Goal: Task Accomplishment & Management: Manage account settings

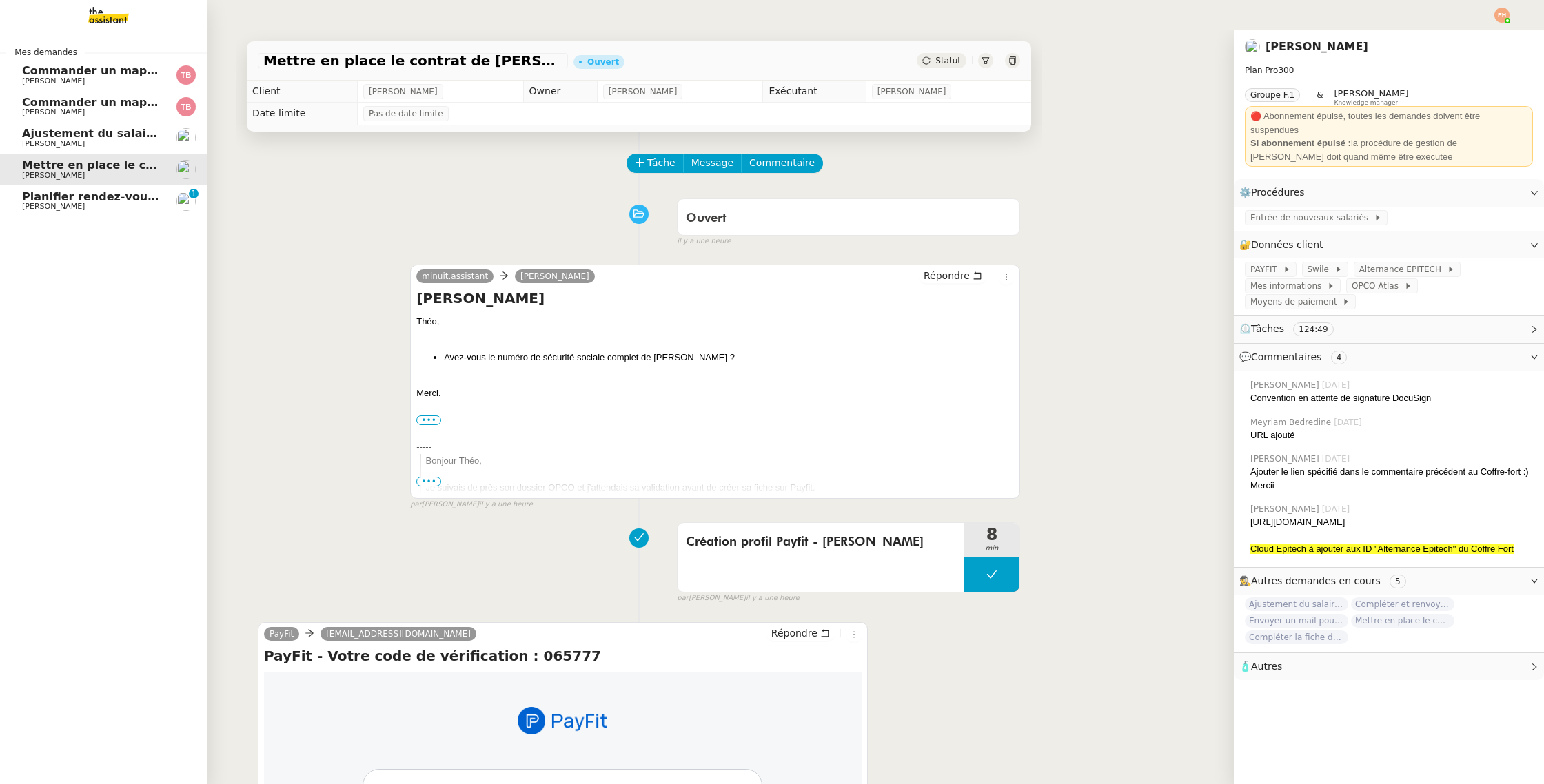
click at [56, 189] on link "Planifier rendez-vous avec candidats [PERSON_NAME] 0 1 2 3 4 5 6 7 8 9" at bounding box center [103, 201] width 207 height 31
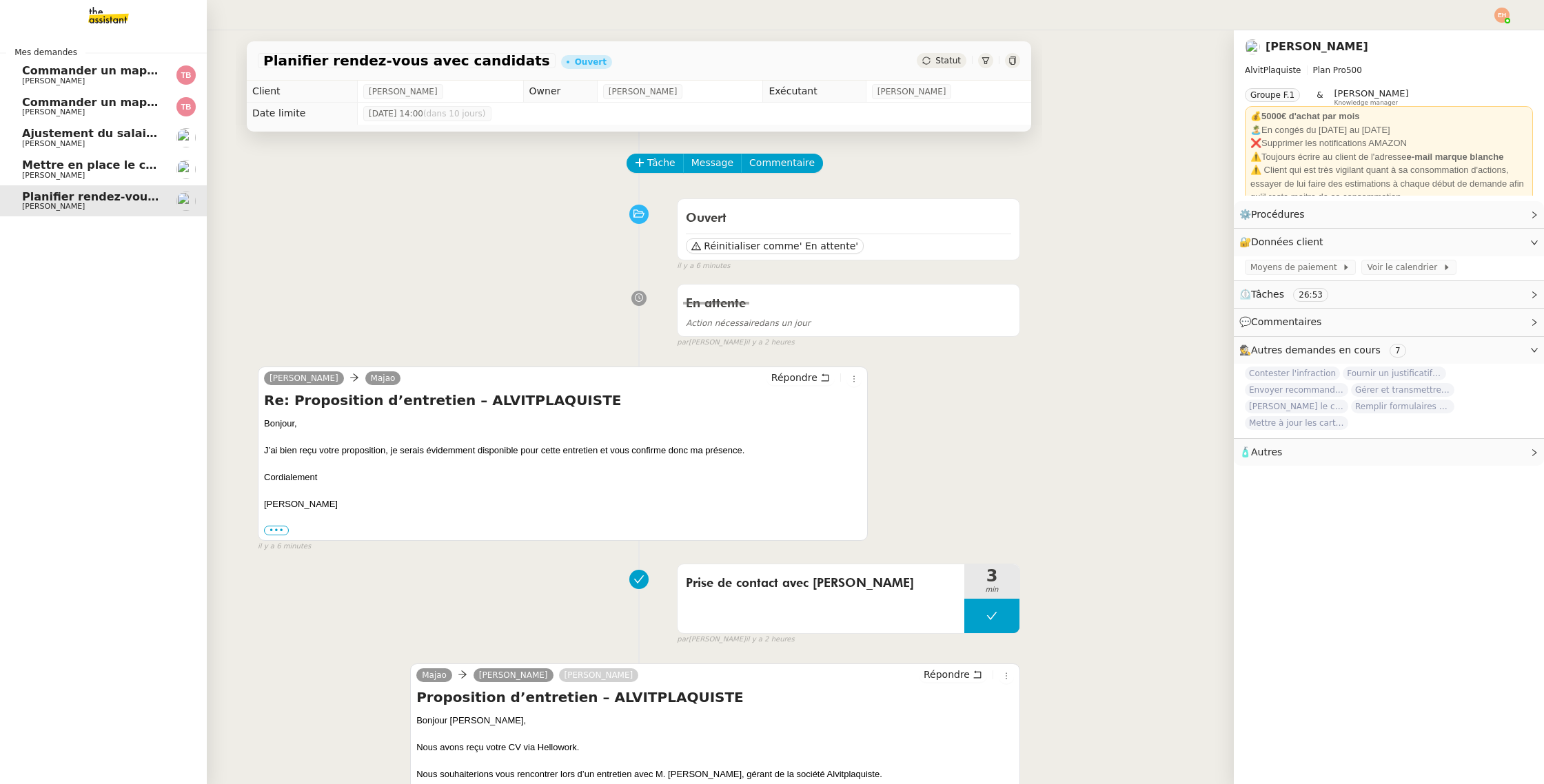
click at [39, 171] on span "[PERSON_NAME]" at bounding box center [91, 175] width 139 height 8
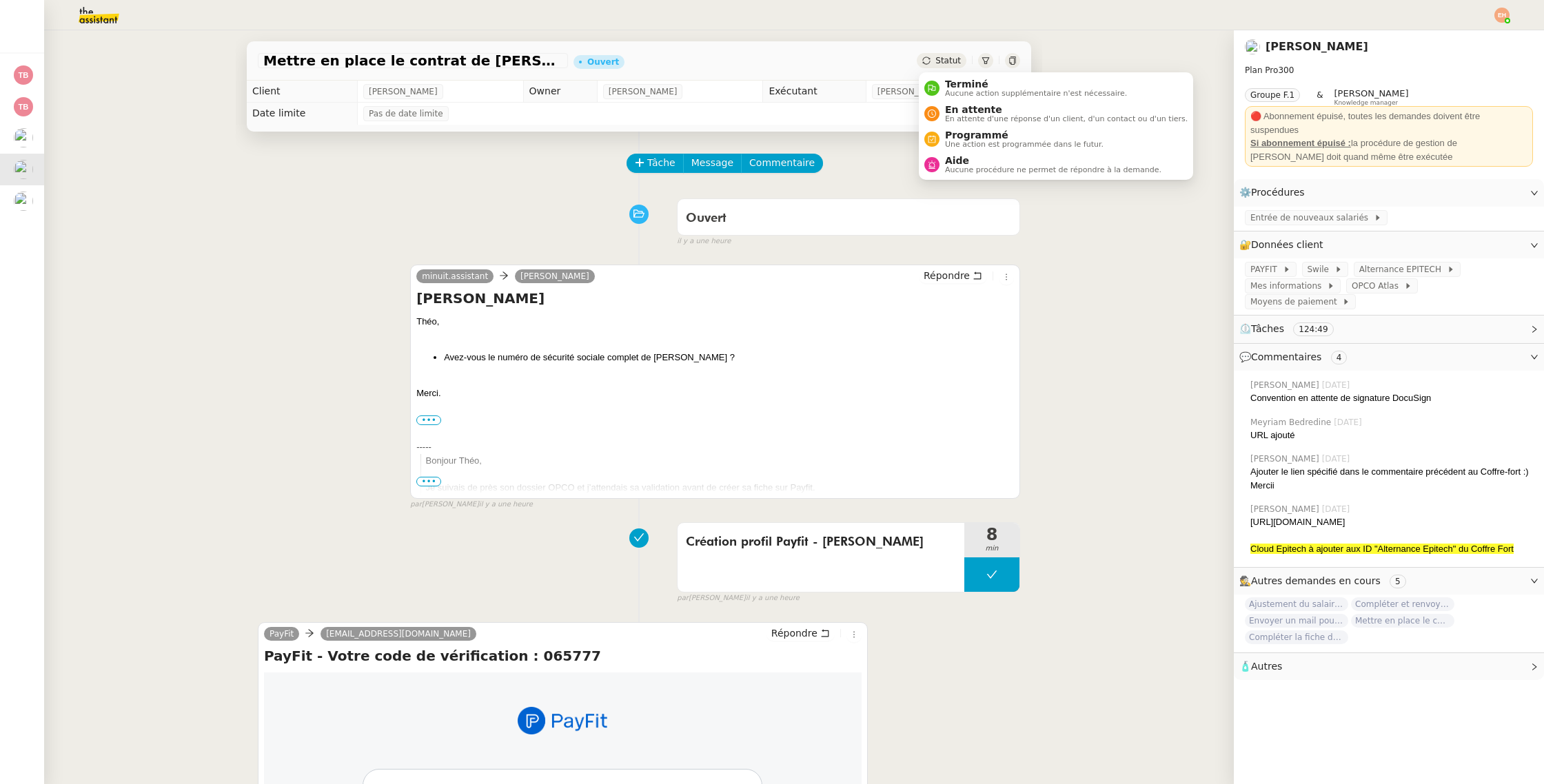
click at [941, 64] on span "Statut" at bounding box center [948, 61] width 25 height 10
click at [998, 112] on span "En attente" at bounding box center [1066, 109] width 243 height 11
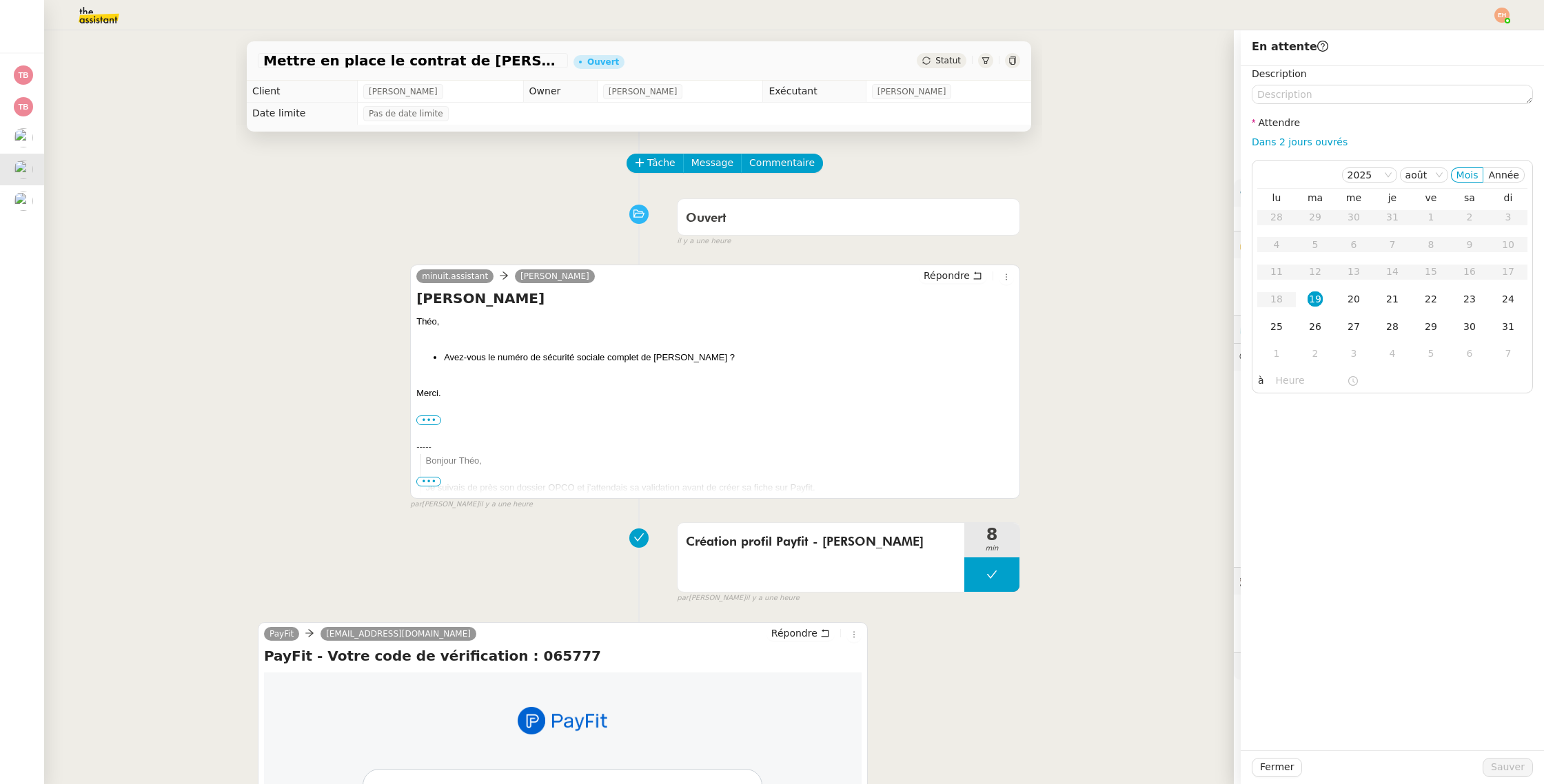
drag, startPoint x: 1300, startPoint y: 140, endPoint x: 1301, endPoint y: 148, distance: 8.1
click at [1300, 140] on link "Dans 2 jours ouvrés" at bounding box center [1299, 142] width 96 height 11
type input "07:00"
click at [1508, 761] on span "Sauver" at bounding box center [1507, 767] width 34 height 16
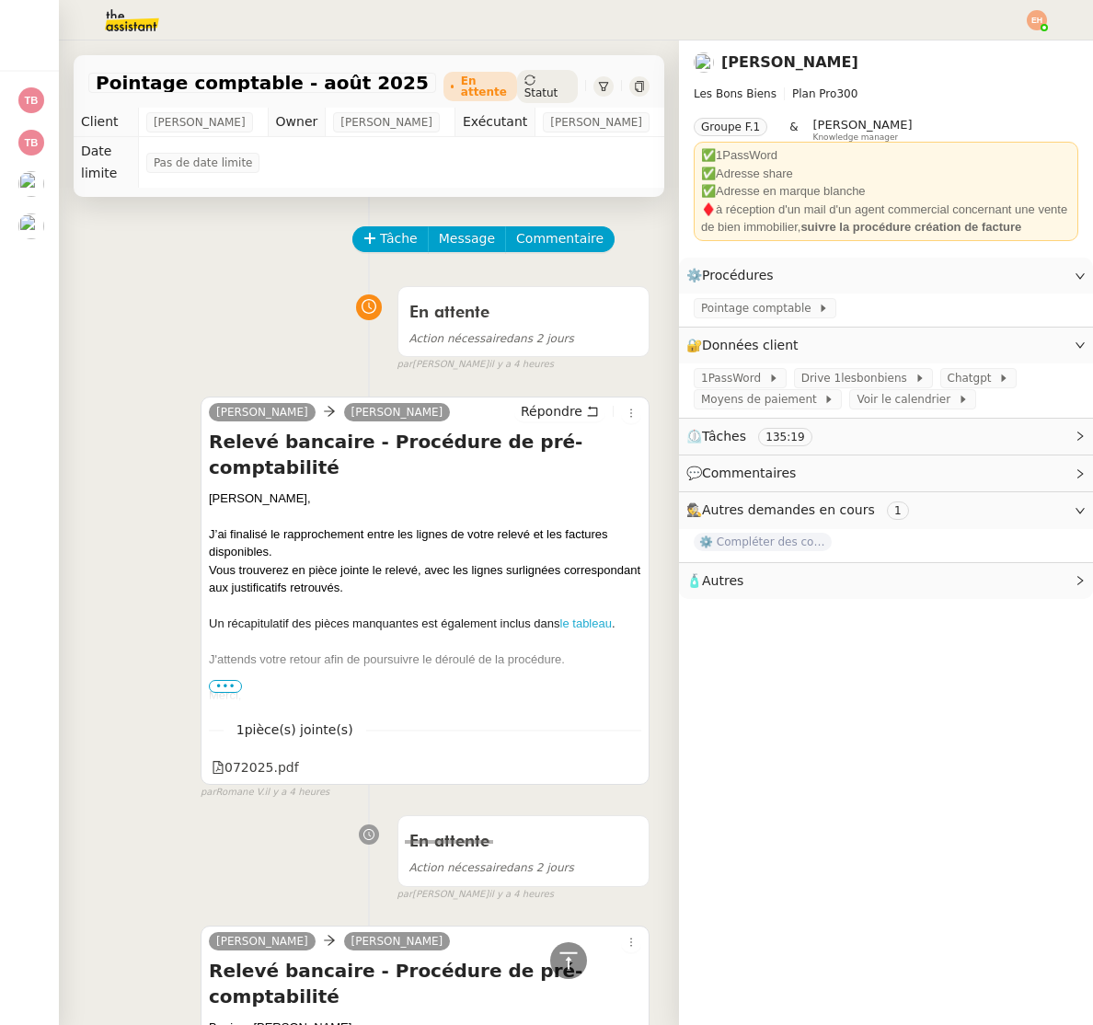
scroll to position [4972, 0]
